Goal: Entertainment & Leisure: Consume media (video, audio)

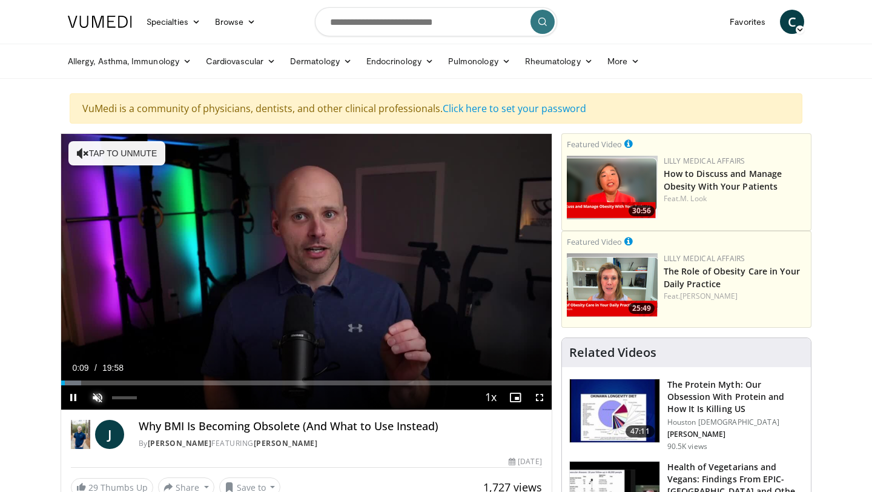
click at [103, 397] on span "Video Player" at bounding box center [97, 397] width 24 height 24
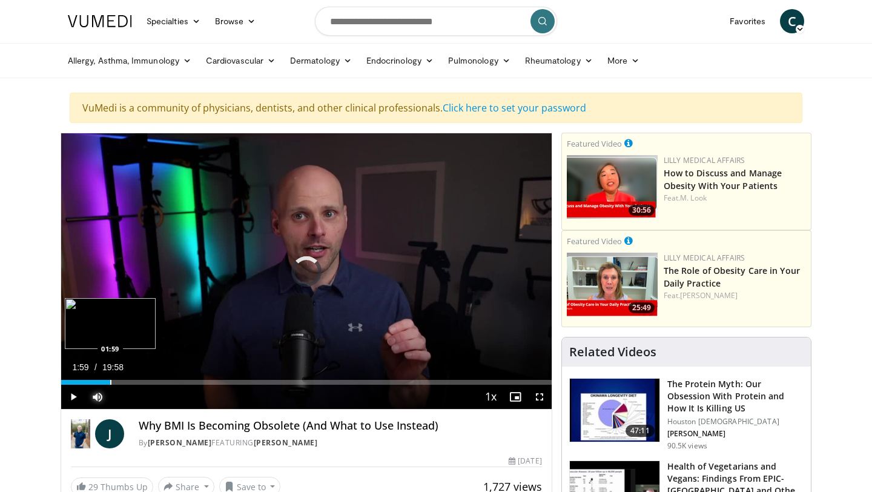
click at [110, 383] on div "Progress Bar" at bounding box center [110, 382] width 1 height 5
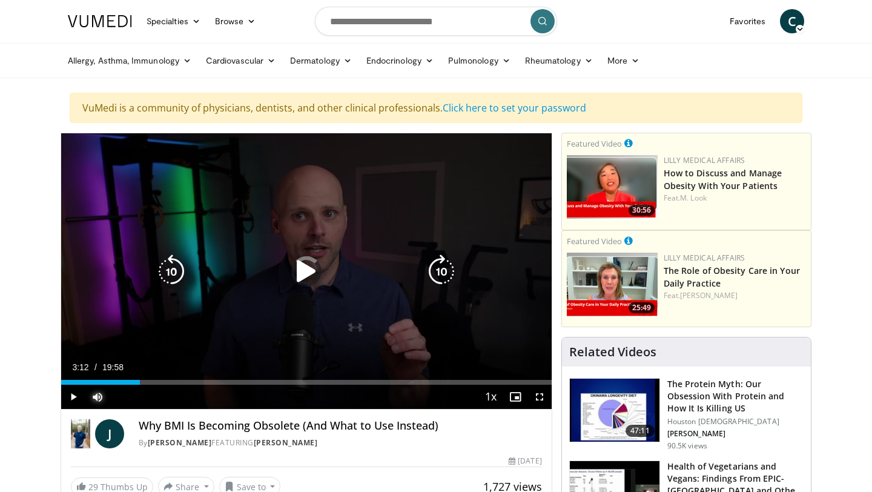
click at [139, 380] on div "Loaded : 15.73% 03:12 03:01" at bounding box center [306, 382] width 490 height 5
